Goal: Information Seeking & Learning: Learn about a topic

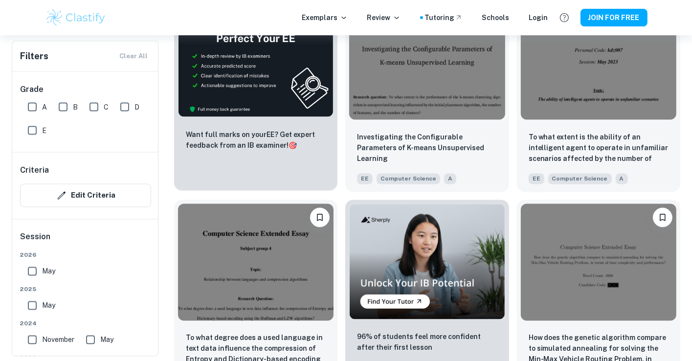
scroll to position [1530, 0]
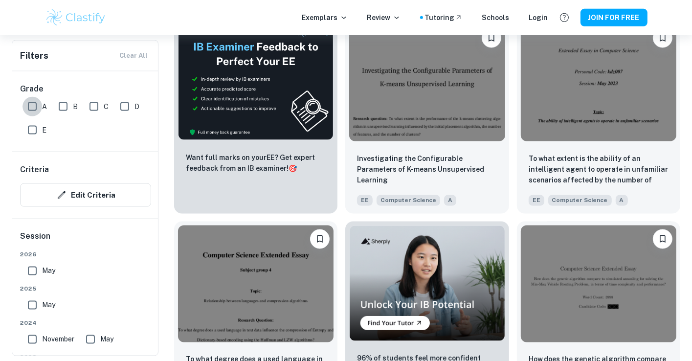
click at [33, 108] on input "A" at bounding box center [32, 107] width 20 height 20
checkbox input "true"
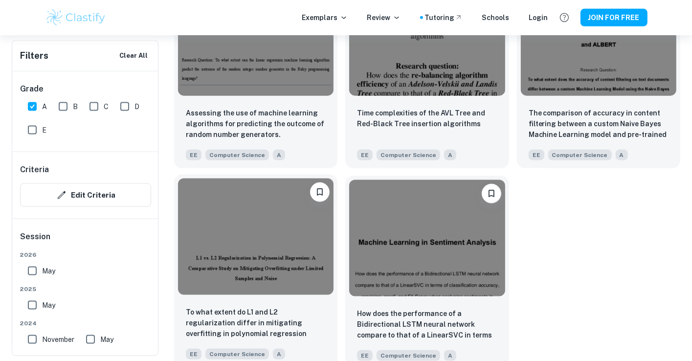
scroll to position [1207, 0]
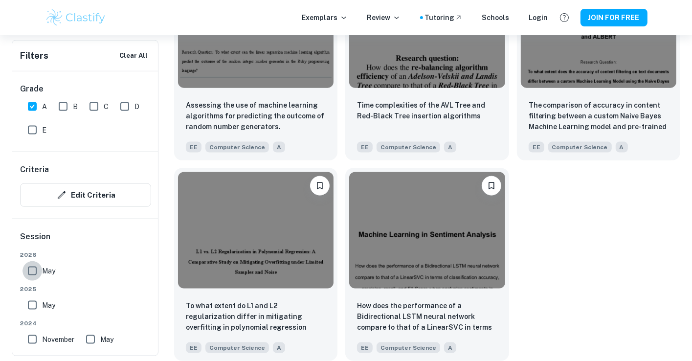
click at [32, 275] on input "May" at bounding box center [32, 271] width 20 height 20
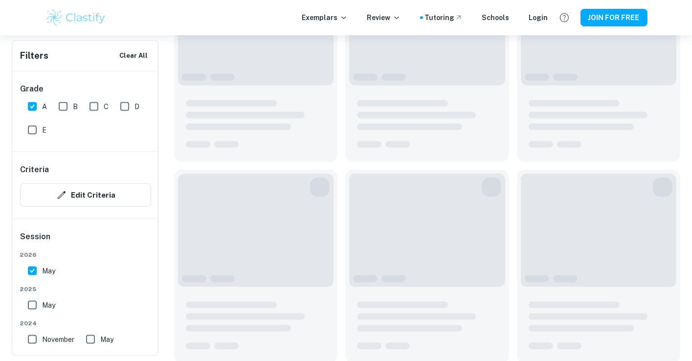
scroll to position [186, 0]
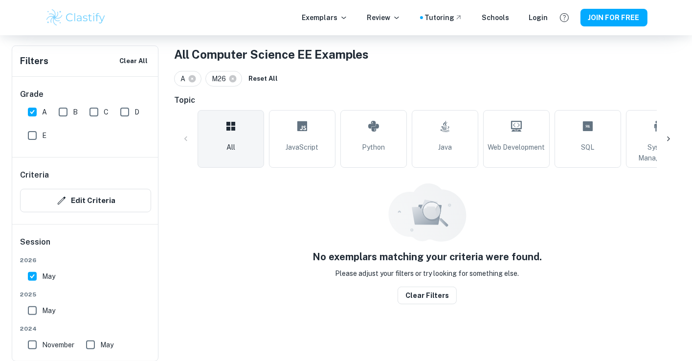
click at [32, 275] on input "May" at bounding box center [32, 276] width 20 height 20
checkbox input "false"
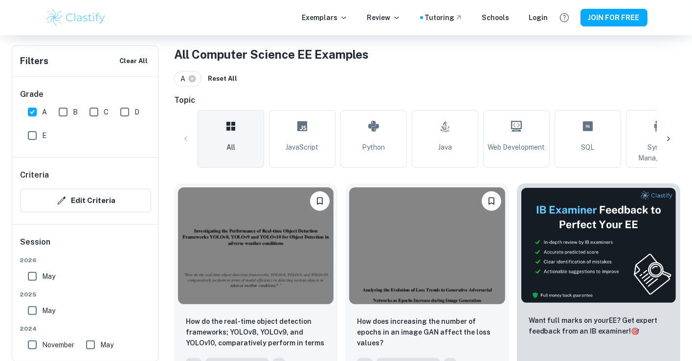
click at [32, 310] on input "May" at bounding box center [32, 311] width 20 height 20
checkbox input "true"
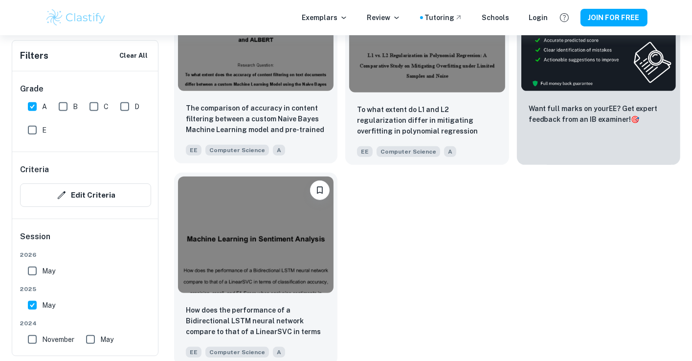
scroll to position [399, 0]
